Goal: Communication & Community: Answer question/provide support

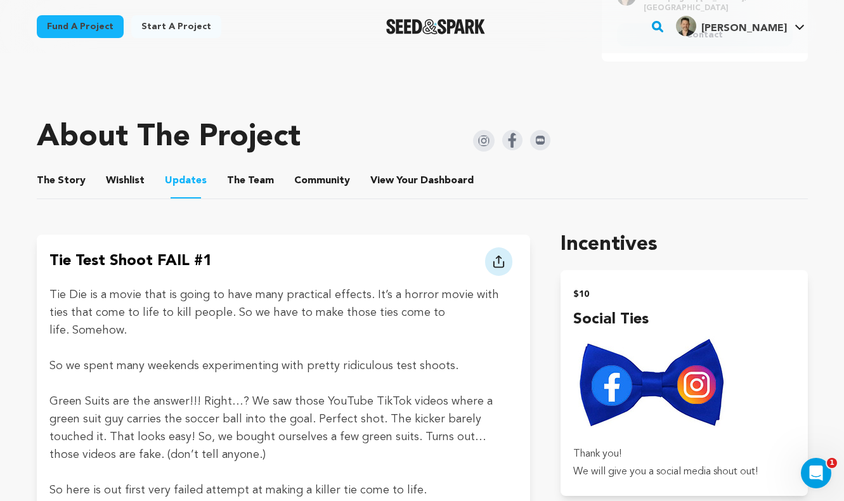
scroll to position [586, 0]
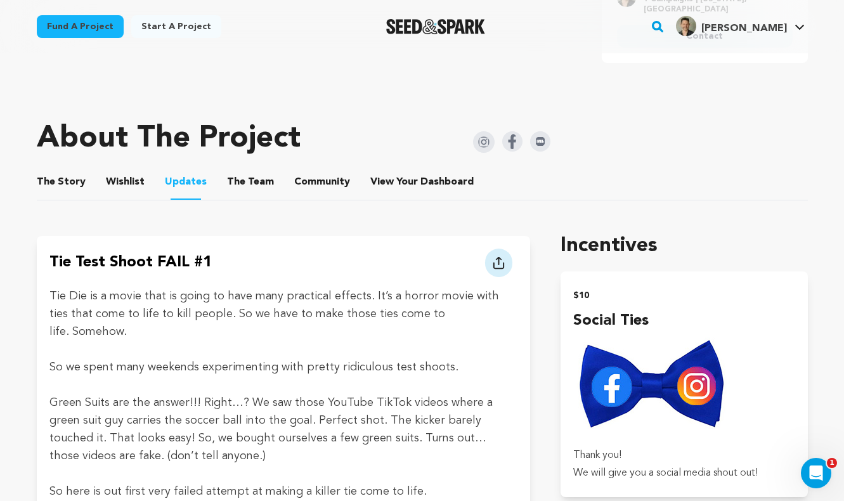
click at [122, 179] on button "Wishlist" at bounding box center [125, 184] width 30 height 30
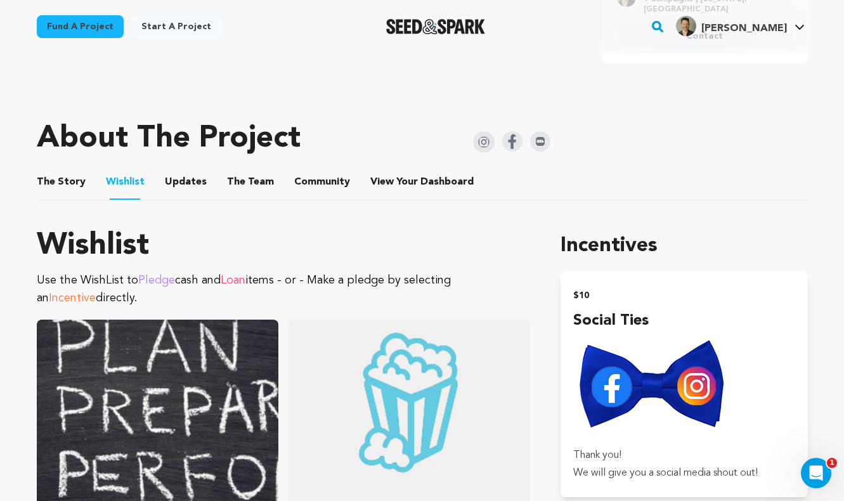
click at [63, 181] on button "The Story" at bounding box center [61, 184] width 30 height 30
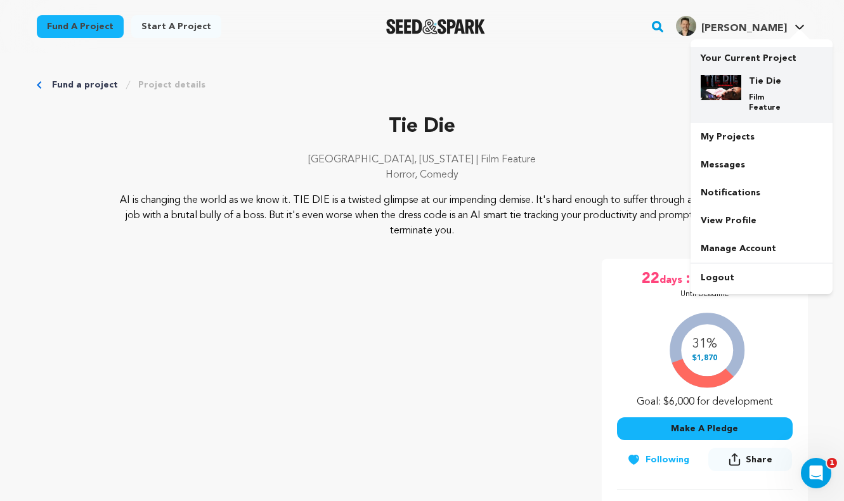
click at [765, 75] on h4 "Tie Die" at bounding box center [772, 81] width 46 height 13
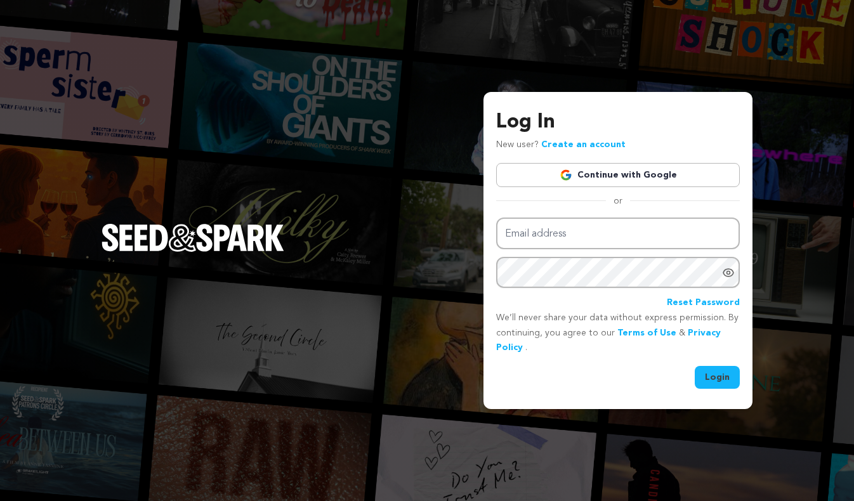
click at [632, 176] on link "Continue with Google" at bounding box center [618, 175] width 244 height 24
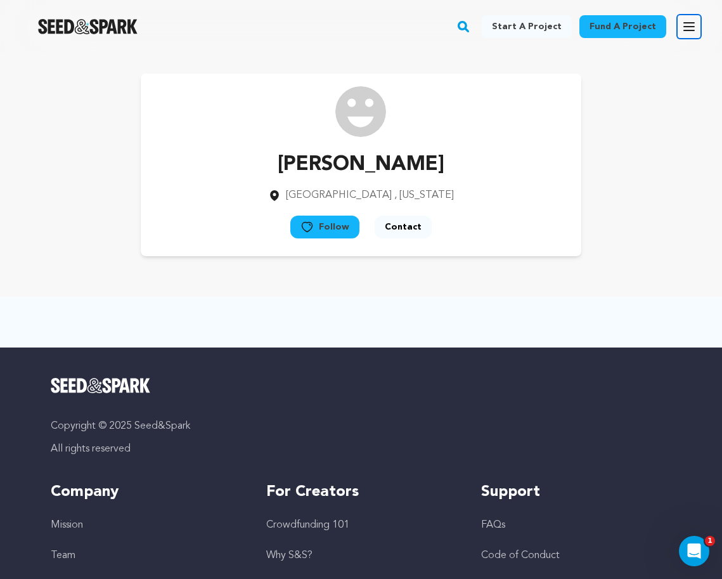
click at [686, 30] on icon "button" at bounding box center [689, 27] width 10 height 8
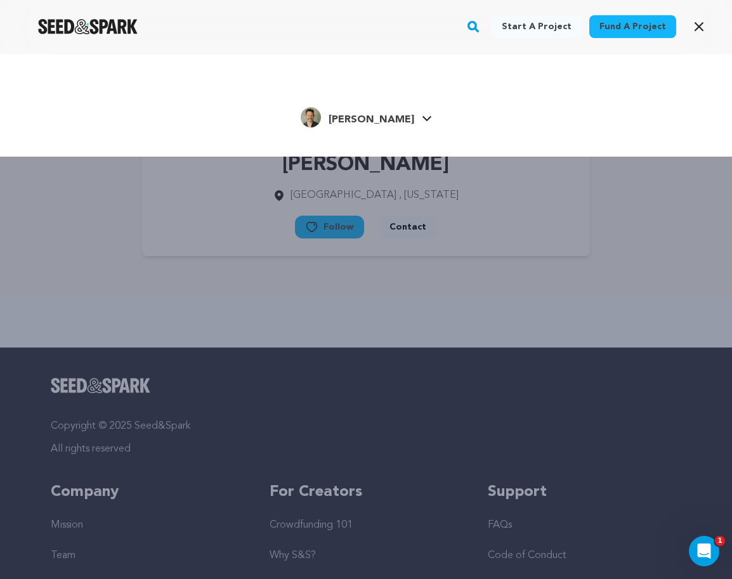
click at [422, 118] on icon at bounding box center [427, 118] width 10 height 6
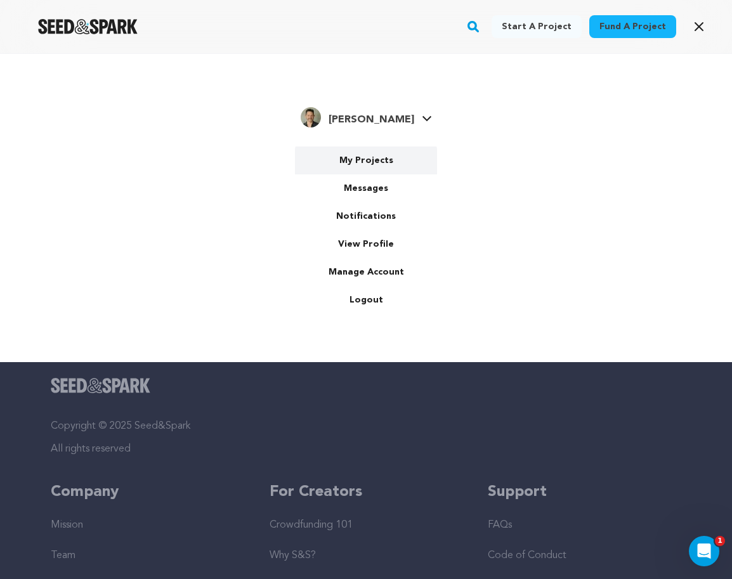
click at [380, 163] on link "My Projects" at bounding box center [366, 160] width 142 height 28
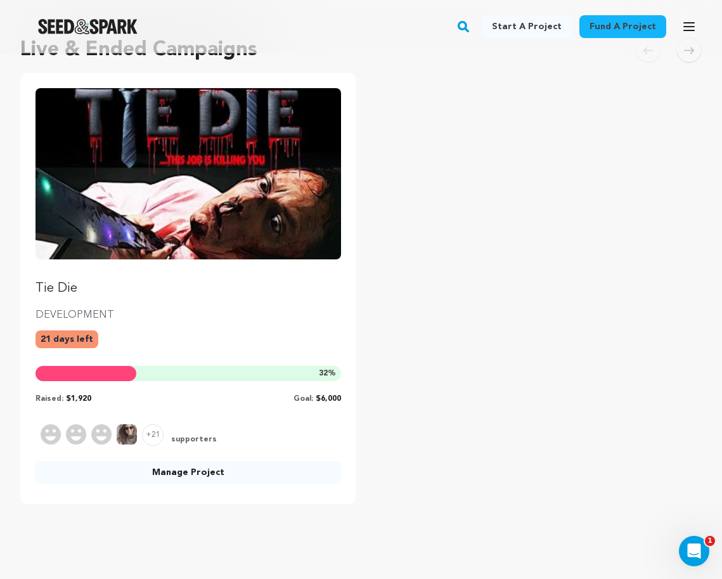
scroll to position [212, 0]
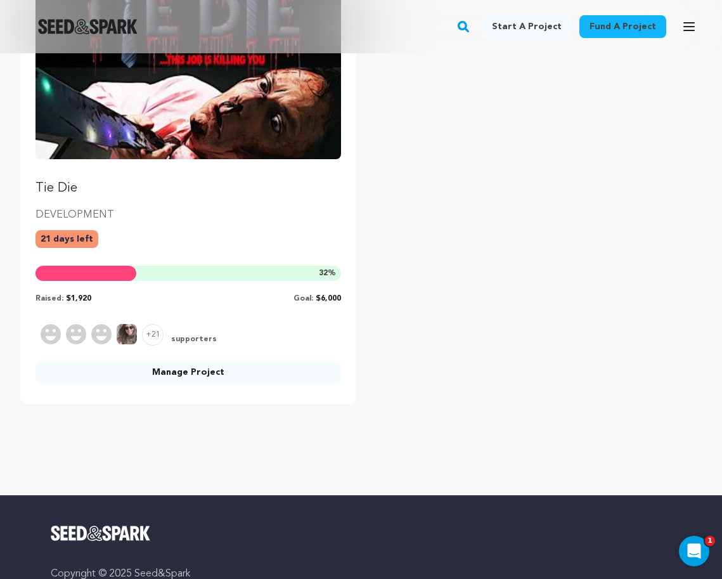
click at [211, 376] on link "Manage Project" at bounding box center [189, 372] width 306 height 23
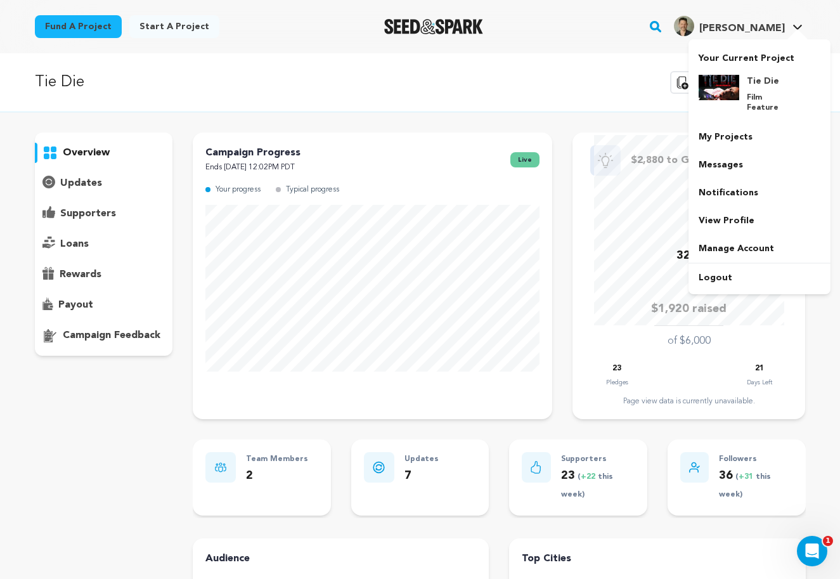
click at [798, 27] on icon at bounding box center [798, 27] width 10 height 6
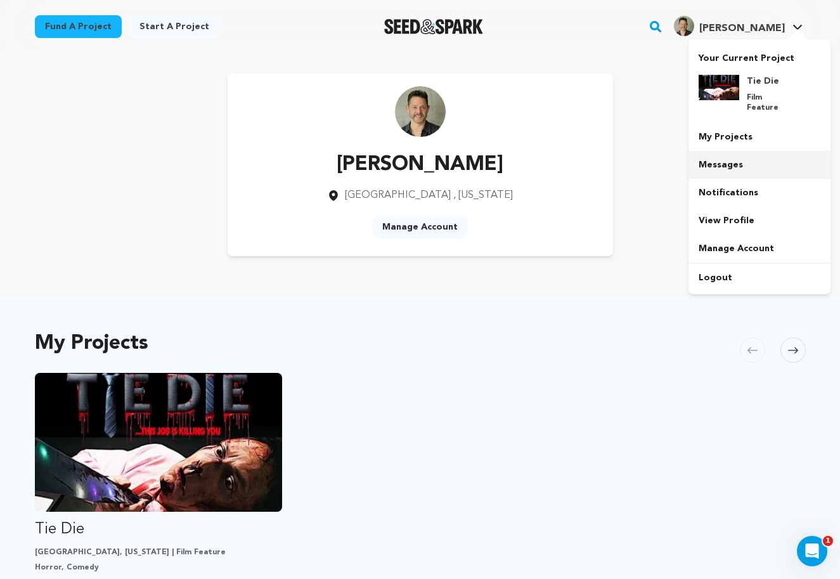
click at [722, 152] on link "Messages" at bounding box center [760, 165] width 142 height 28
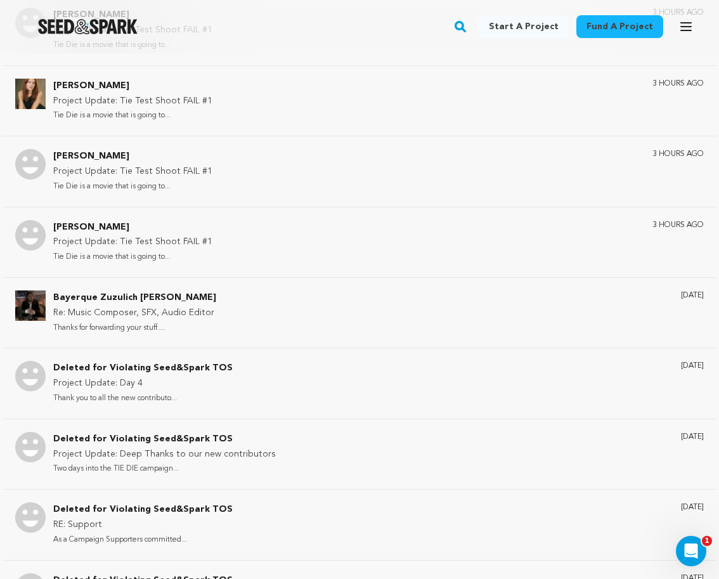
scroll to position [1458, 0]
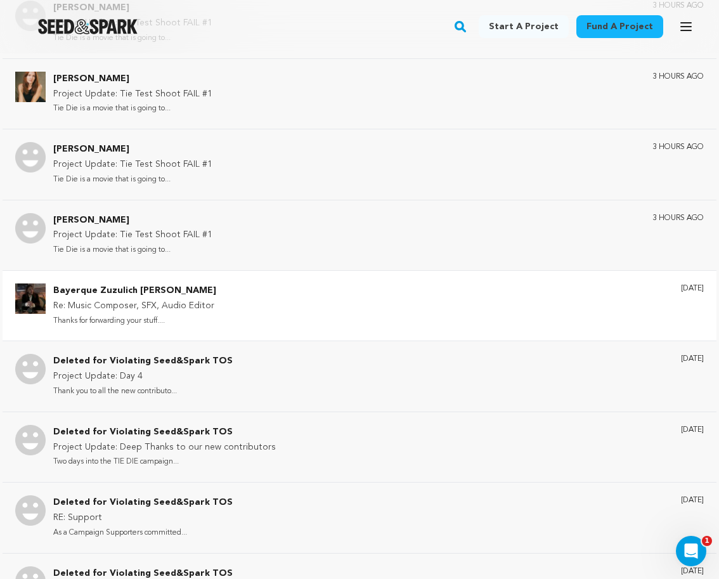
click at [223, 300] on div "Bayerque Zuzulich [PERSON_NAME] Re: Music Composer, SFX, Audio Editor Thanks fo…" at bounding box center [378, 305] width 651 height 44
click at [140, 299] on p "Re: Music Composer, SFX, Audio Editor" at bounding box center [134, 306] width 163 height 15
click at [382, 313] on div "Bayerque Zuzulich Duggan Re: Music Composer, SFX, Audio Editor Thanks for forwa…" at bounding box center [378, 305] width 651 height 44
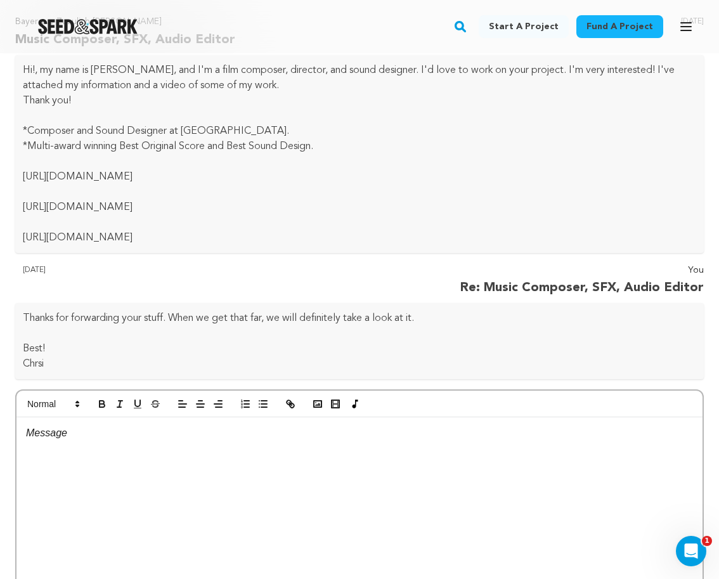
scroll to position [0, 0]
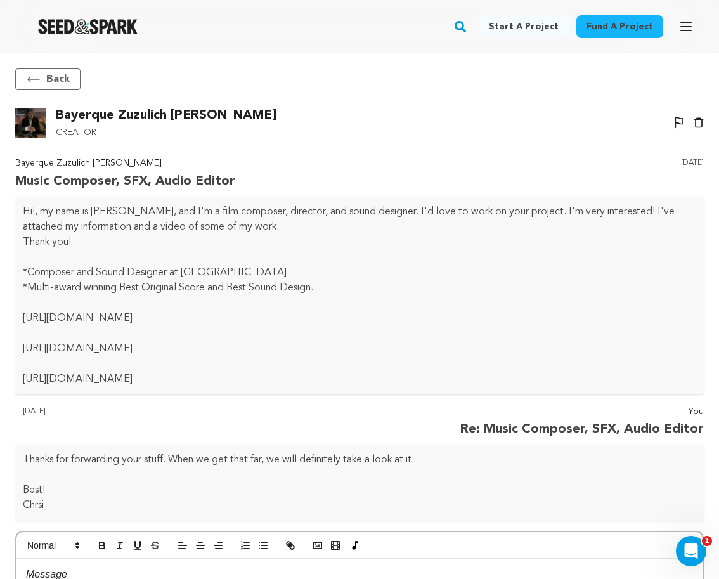
drag, startPoint x: 228, startPoint y: 322, endPoint x: 237, endPoint y: 322, distance: 8.2
click at [228, 322] on p "https://www.youtube.com/watch?v=BGhYRRUpOqI&ab_channel=DugganBayerqueZuzulich" at bounding box center [359, 318] width 673 height 15
drag, startPoint x: 446, startPoint y: 319, endPoint x: 22, endPoint y: 320, distance: 424.9
click at [22, 320] on div "Hi!, my name is Duggan Bayerque Zuzulich, and I'm a film composer, director, an…" at bounding box center [359, 296] width 689 height 198
copy p "https://www.youtube.com/watch?v=BGhYRRUpOqI&ab_channel=DugganBayerqueZuzulich"
